Goal: Find specific page/section: Find specific page/section

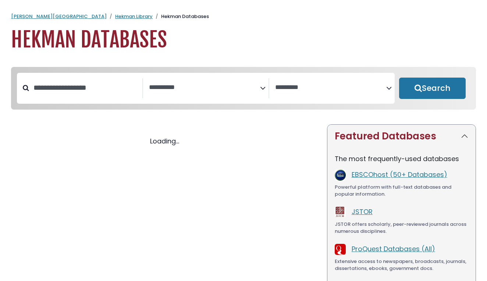
select select "Database Subject Filter"
select select "Database Vendors Filter"
select select "Database Subject Filter"
select select "Database Vendors Filter"
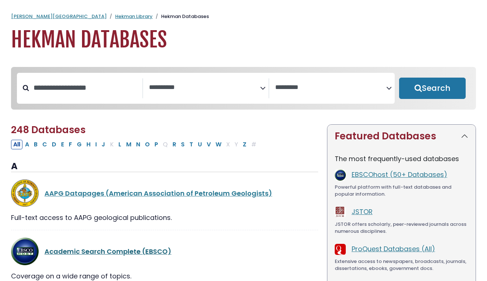
click at [78, 251] on link "Academic Search Complete (EBSCO)" at bounding box center [107, 251] width 127 height 9
click at [72, 252] on link "Academic Search Complete (EBSCO)" at bounding box center [107, 251] width 127 height 9
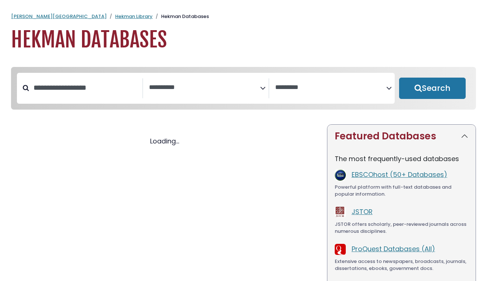
select select "Database Subject Filter"
select select "Database Vendors Filter"
select select "Database Subject Filter"
select select "Database Vendors Filter"
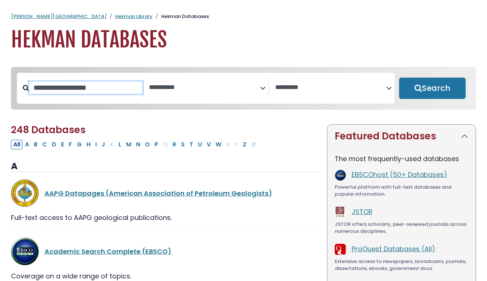
click at [83, 91] on input "Search database by title or keyword" at bounding box center [85, 88] width 113 height 12
type input "****"
click at [432, 89] on button "Search" at bounding box center [432, 88] width 67 height 21
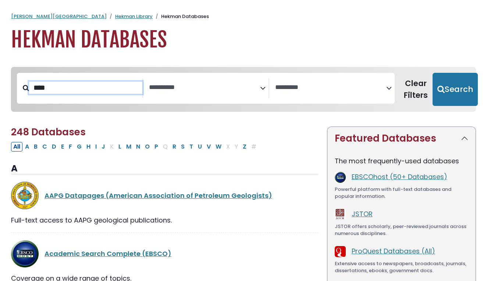
select select "Database Subject Filter"
select select "Database Vendors Filter"
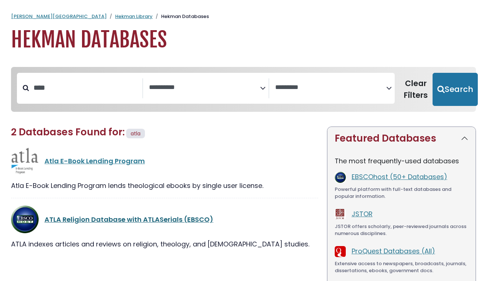
click at [85, 218] on link "ATLA Religion Database with ATLASerials (EBSCO)" at bounding box center [128, 219] width 169 height 9
